Goal: Check status

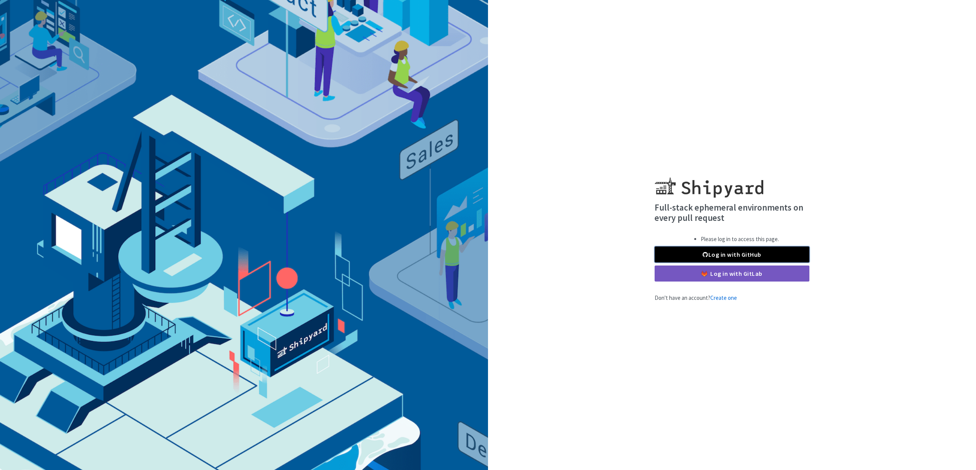
click at [725, 252] on link "Log in with GitHub" at bounding box center [731, 254] width 155 height 16
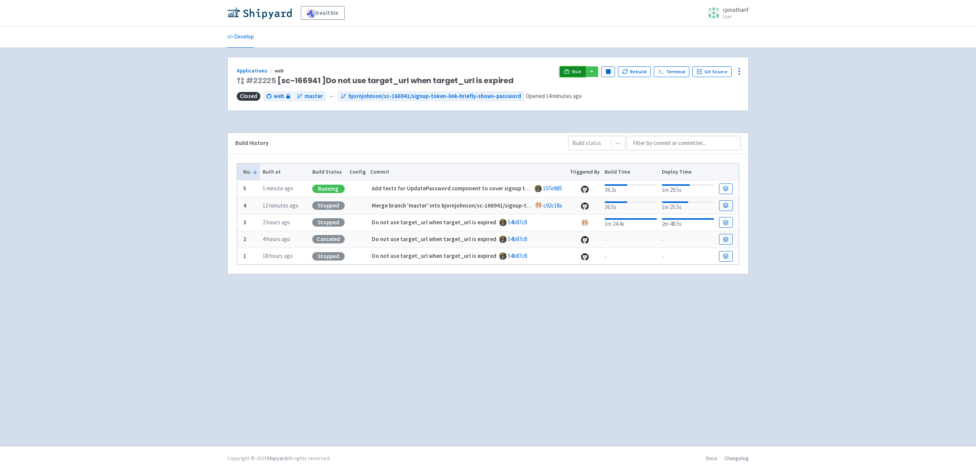
click at [579, 73] on span "Visit" at bounding box center [577, 72] width 10 height 6
